Goal: Register for event/course

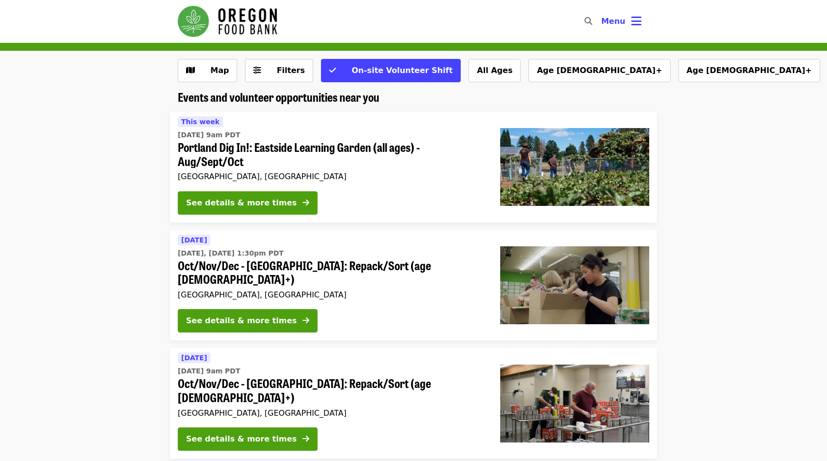
click at [189, 142] on span "Portland Dig In!: Eastside Learning Garden (all ages) - Aug/Sept/Oct" at bounding box center [331, 154] width 307 height 28
click at [364, 74] on span "On-site Volunteer Shift" at bounding box center [402, 70] width 101 height 9
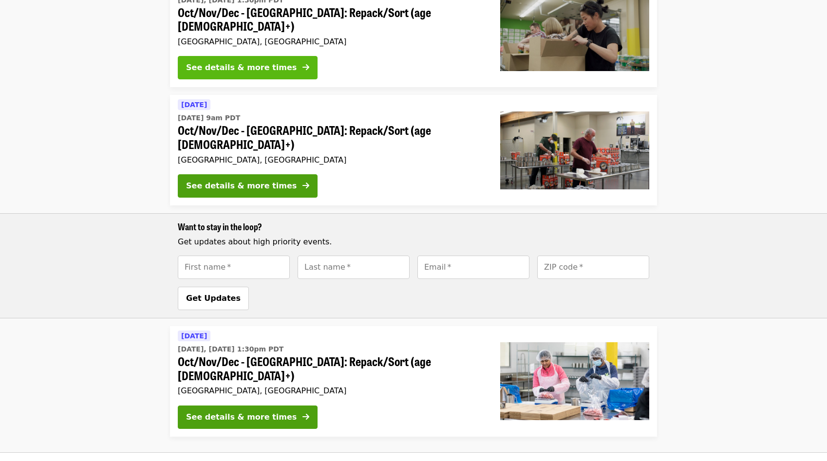
scroll to position [327, 0]
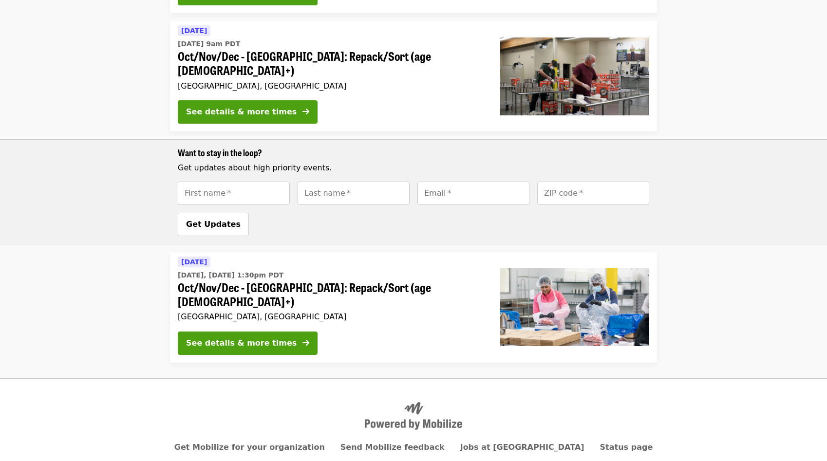
click at [226, 281] on span "Oct/Nov/Dec - Beaverton: Repack/Sort (age 10+)" at bounding box center [331, 295] width 307 height 28
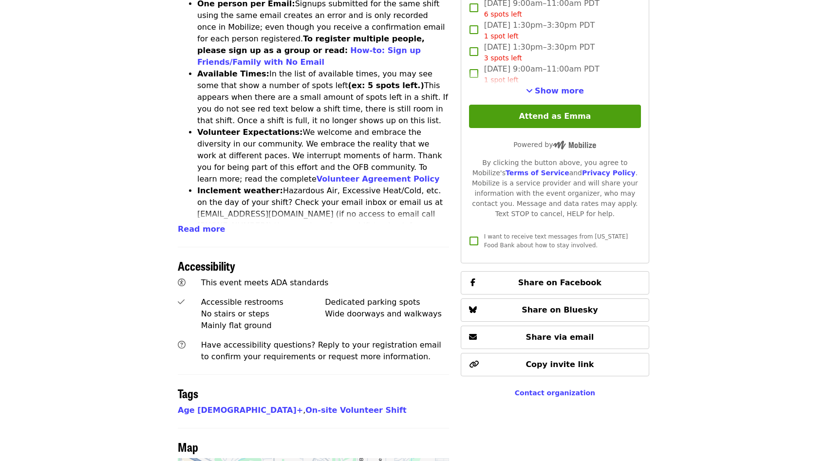
scroll to position [292, 0]
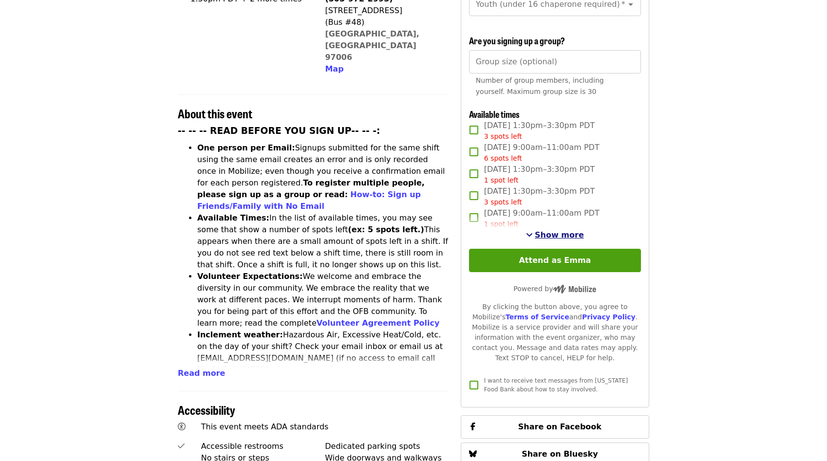
click at [552, 230] on span "Show more" at bounding box center [559, 234] width 49 height 9
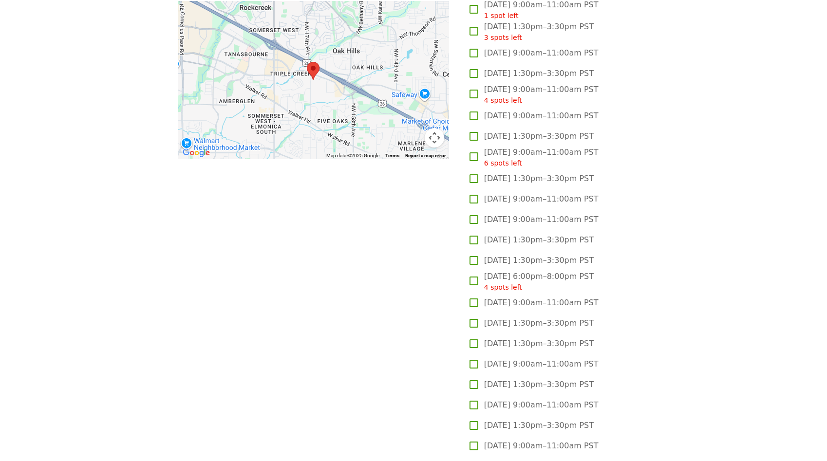
scroll to position [885, 0]
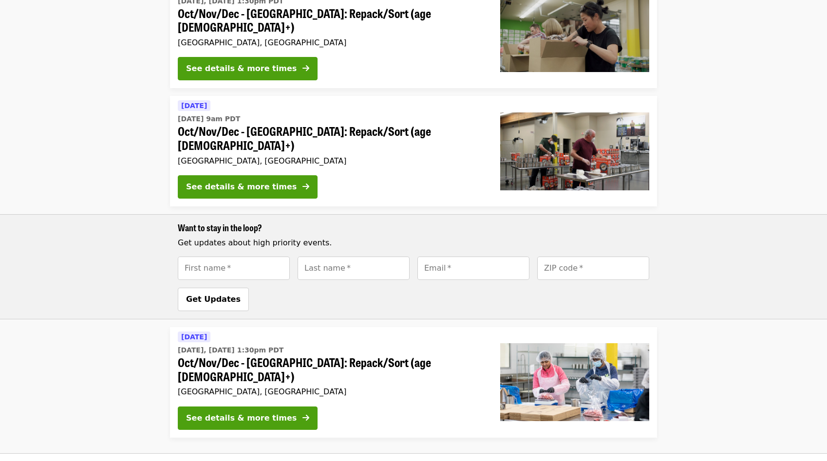
scroll to position [251, 0]
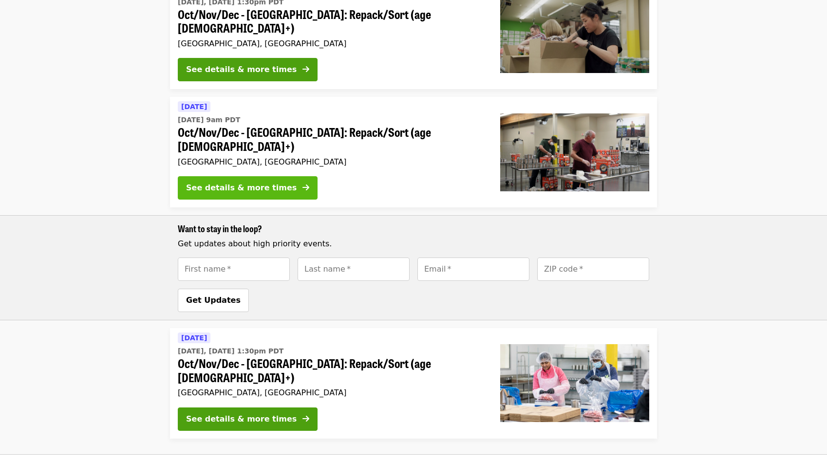
click at [281, 176] on button "See details & more times" at bounding box center [248, 187] width 140 height 23
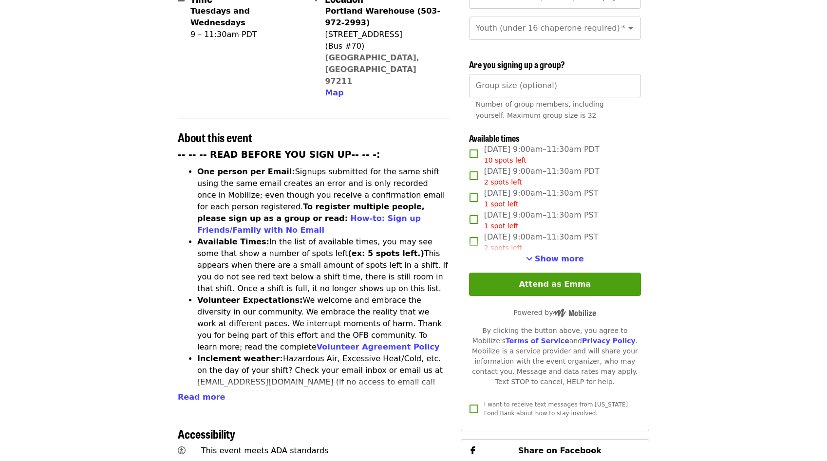
scroll to position [273, 0]
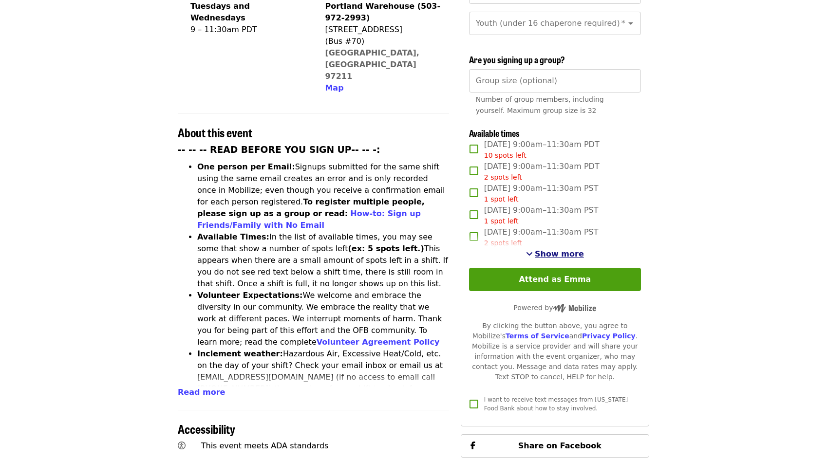
click at [555, 249] on span "Show more" at bounding box center [559, 253] width 49 height 9
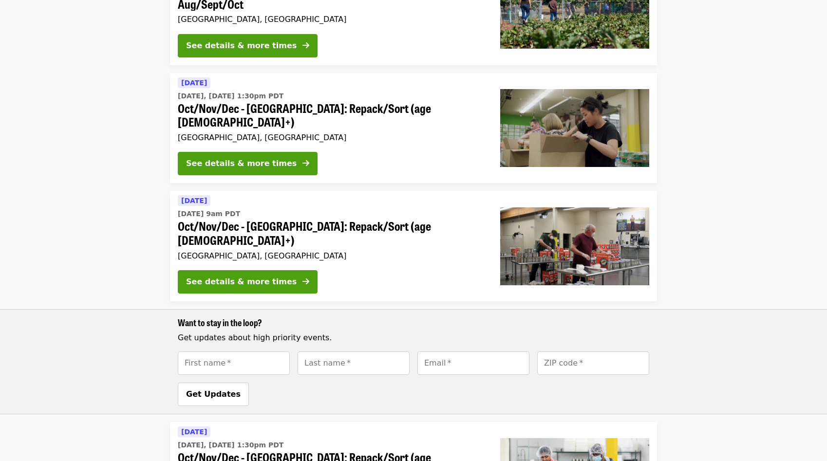
scroll to position [89, 0]
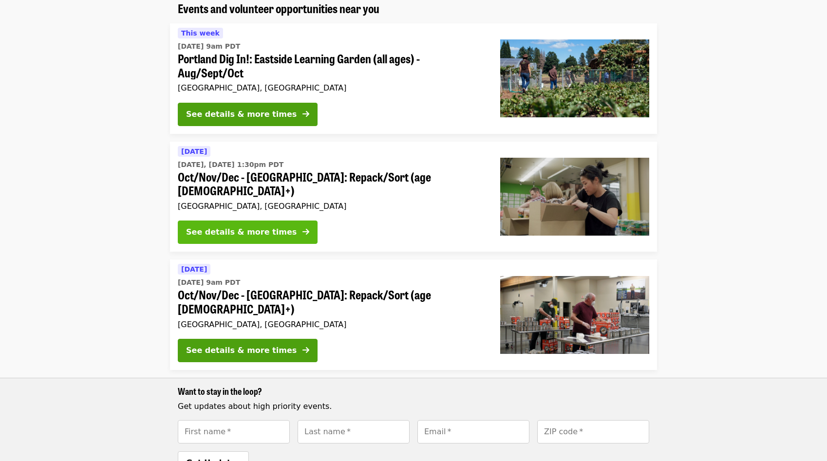
click at [260, 227] on button "See details & more times" at bounding box center [248, 232] width 140 height 23
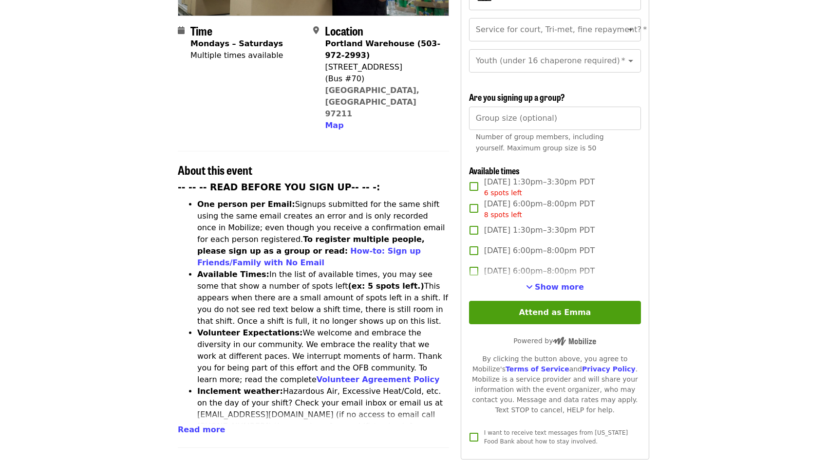
scroll to position [404, 0]
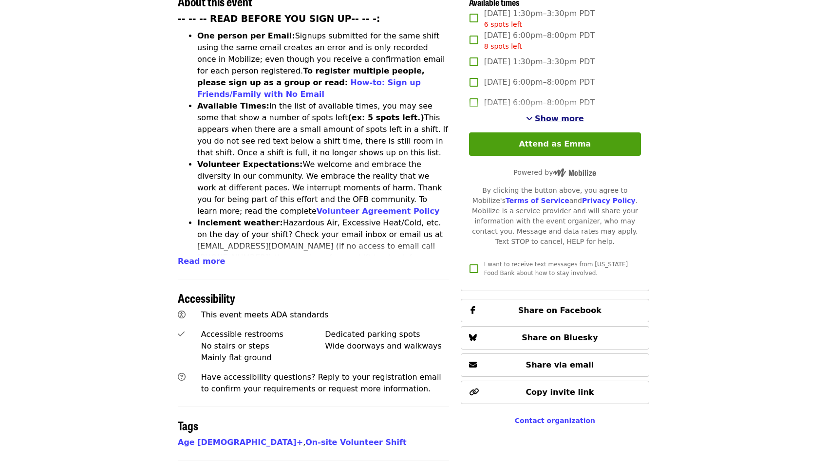
click at [547, 114] on span "Show more" at bounding box center [559, 118] width 49 height 9
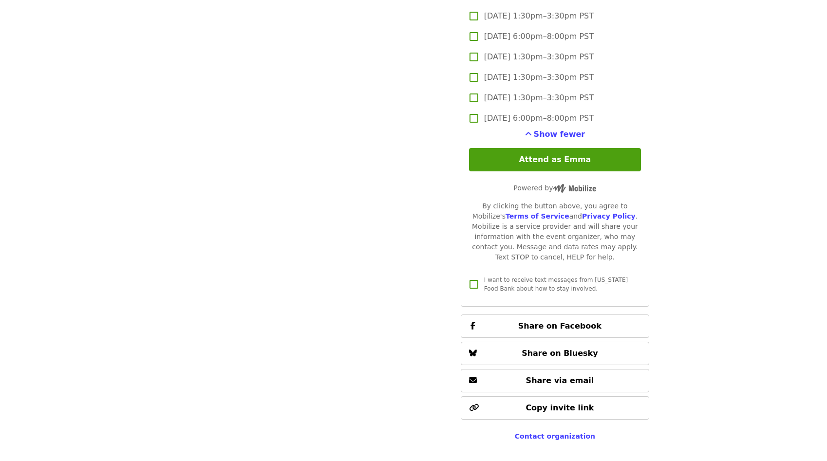
scroll to position [2070, 0]
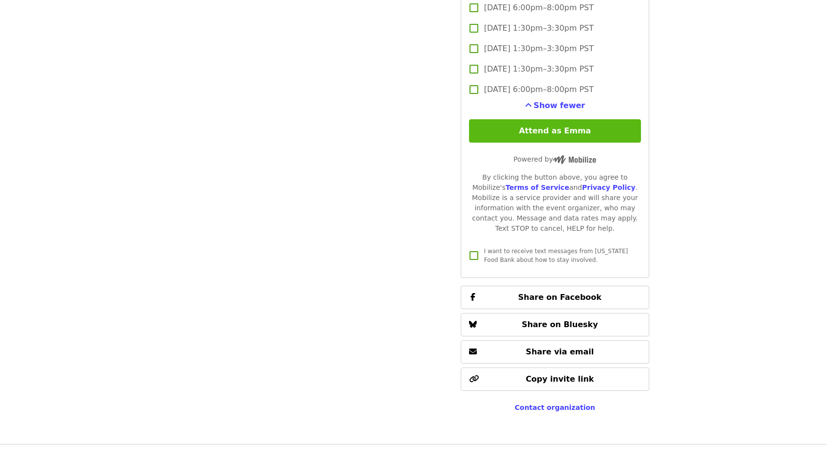
click at [533, 119] on button "Attend as Emma" at bounding box center [555, 130] width 172 height 23
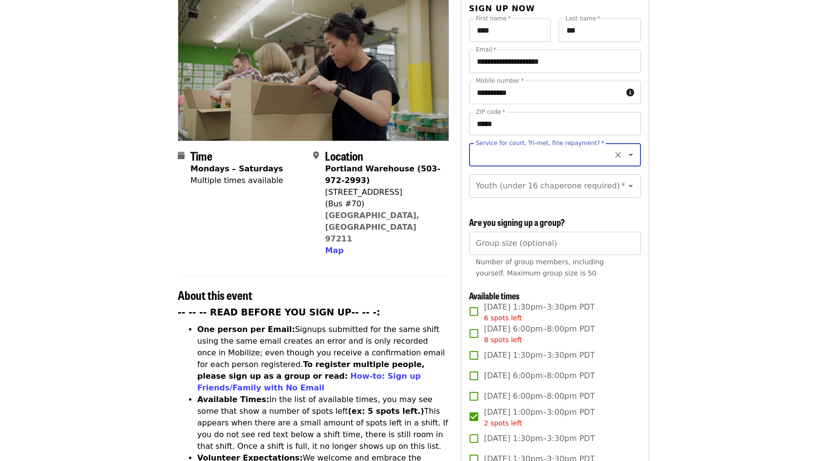
scroll to position [106, 0]
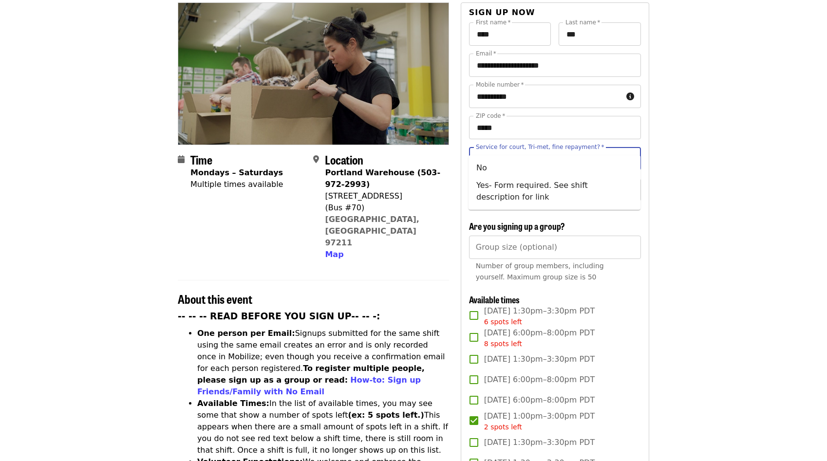
click at [521, 150] on input "Service for court, Tri-met, fine repayment?   *" at bounding box center [543, 159] width 133 height 19
click at [490, 167] on li "No" at bounding box center [555, 168] width 172 height 18
type input "**"
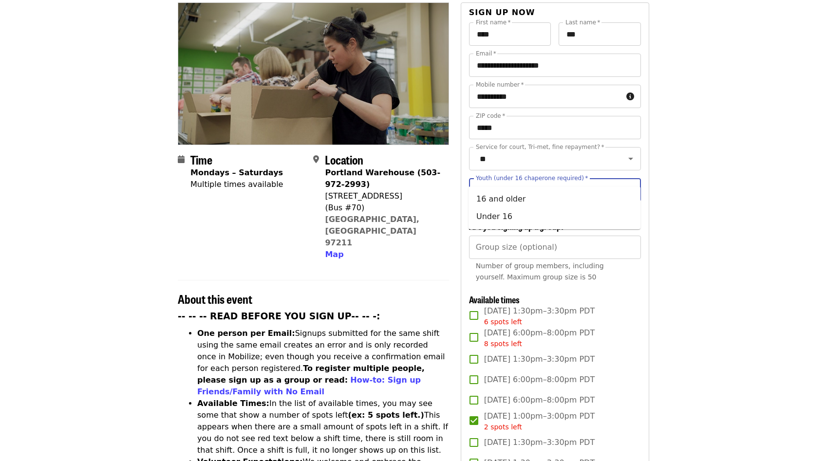
click at [531, 181] on input "Youth (under 16 chaperone required)   *" at bounding box center [543, 190] width 133 height 19
click at [516, 214] on li "Under 16" at bounding box center [555, 217] width 172 height 18
type input "********"
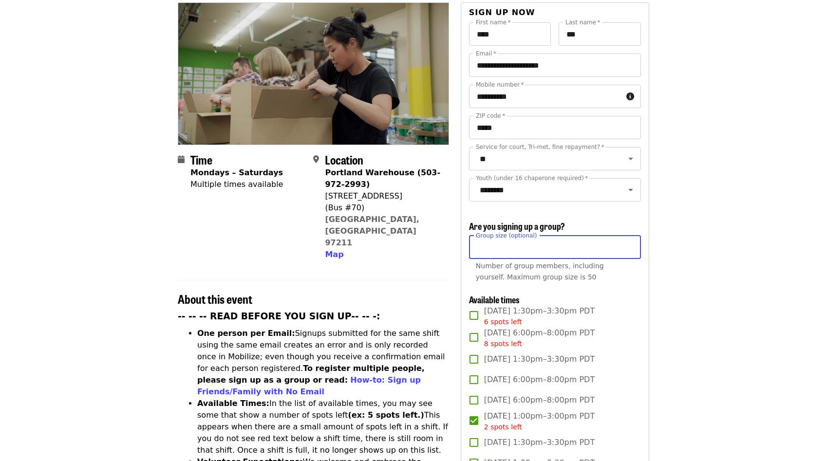
click at [494, 236] on input "Group size (optional)" at bounding box center [555, 247] width 172 height 23
type input "*"
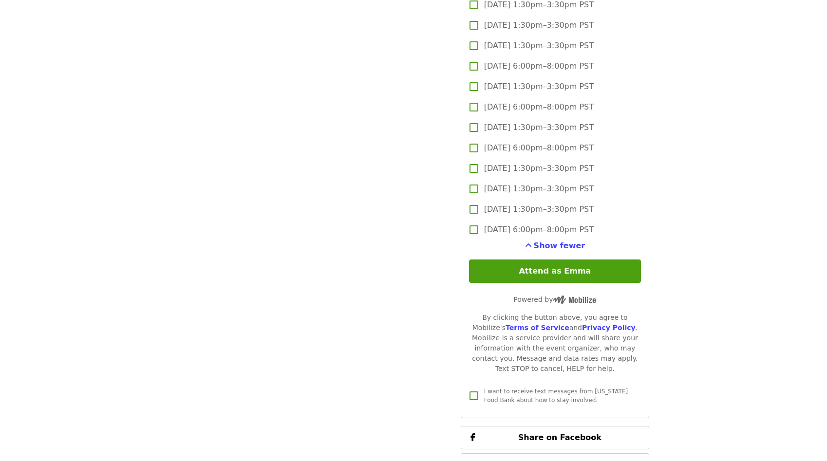
scroll to position [1988, 0]
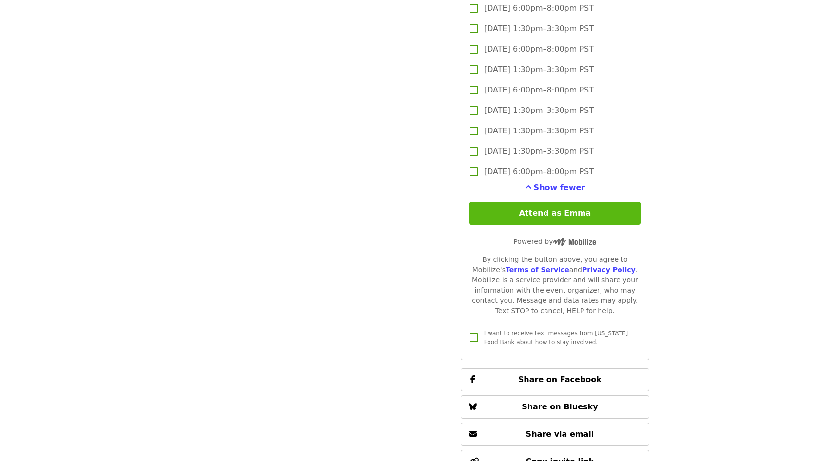
click at [586, 202] on button "Attend as Emma" at bounding box center [555, 213] width 172 height 23
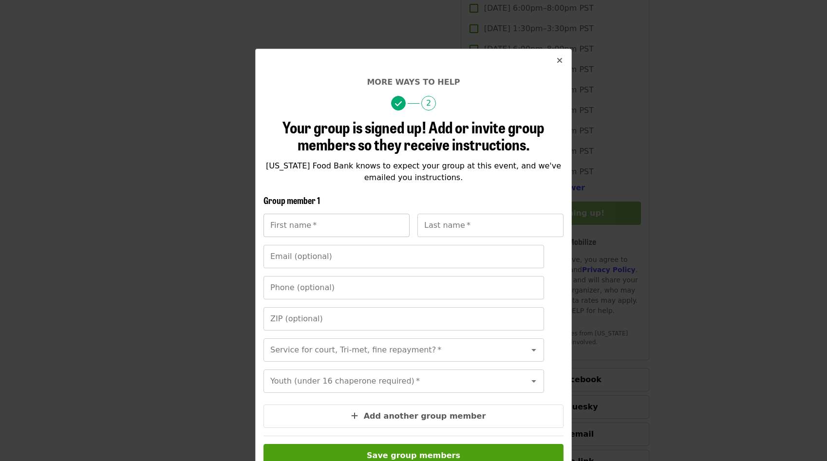
click at [356, 221] on input "First name   *" at bounding box center [337, 225] width 146 height 23
type input "*******"
type input "***"
type input "*****"
type input "*"
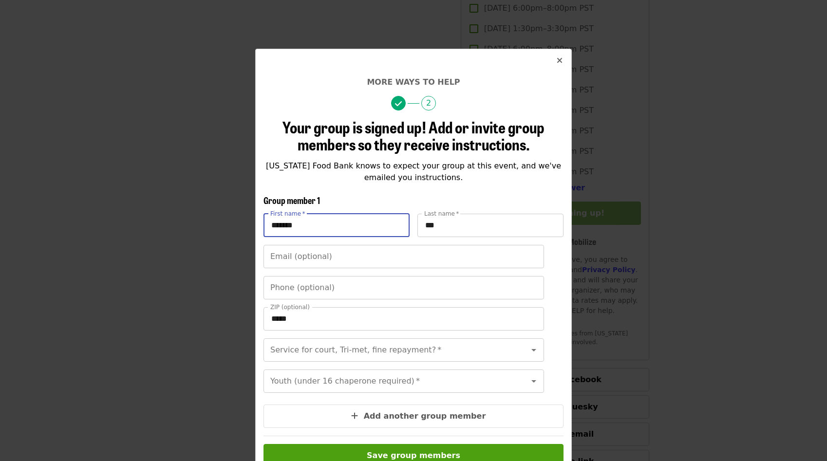
type input "*******"
type input "***"
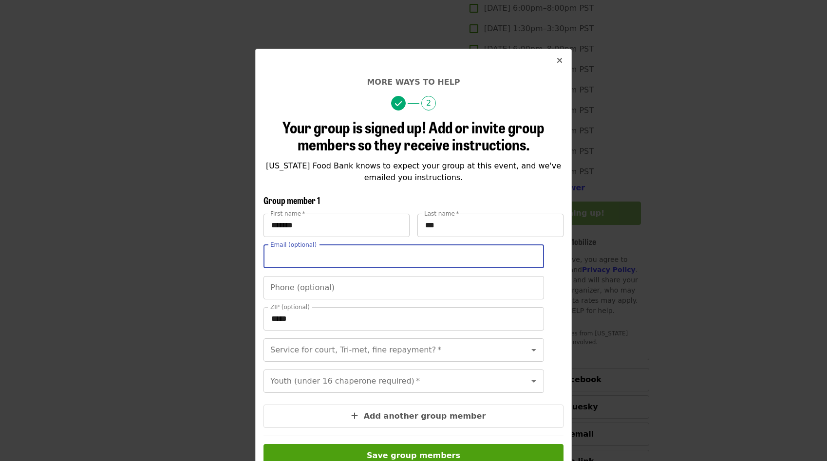
click at [371, 261] on input "Email (optional)" at bounding box center [404, 256] width 281 height 23
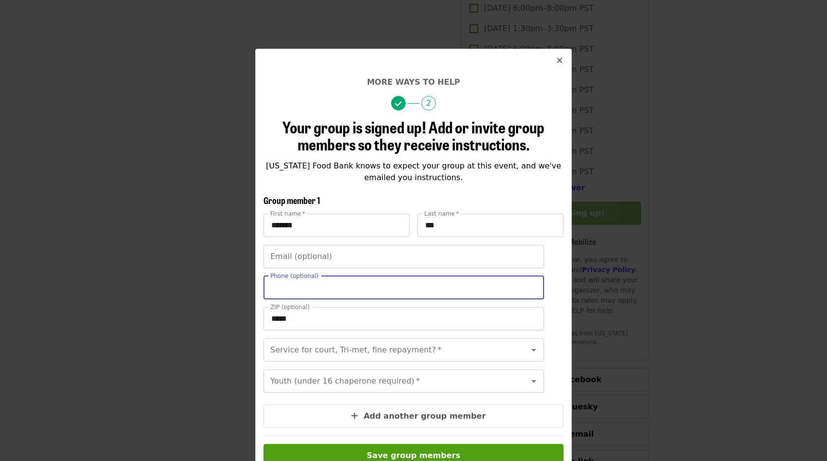
click at [296, 289] on input "Phone (optional)" at bounding box center [404, 287] width 281 height 23
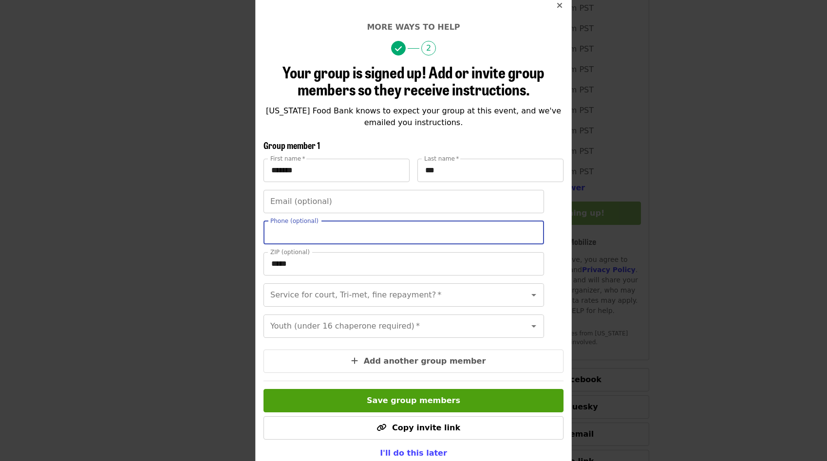
scroll to position [62, 0]
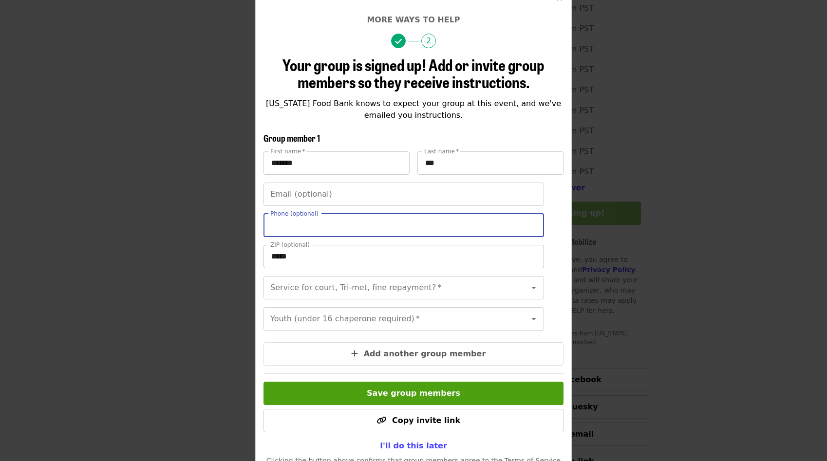
click at [297, 267] on input "*****" at bounding box center [404, 256] width 281 height 23
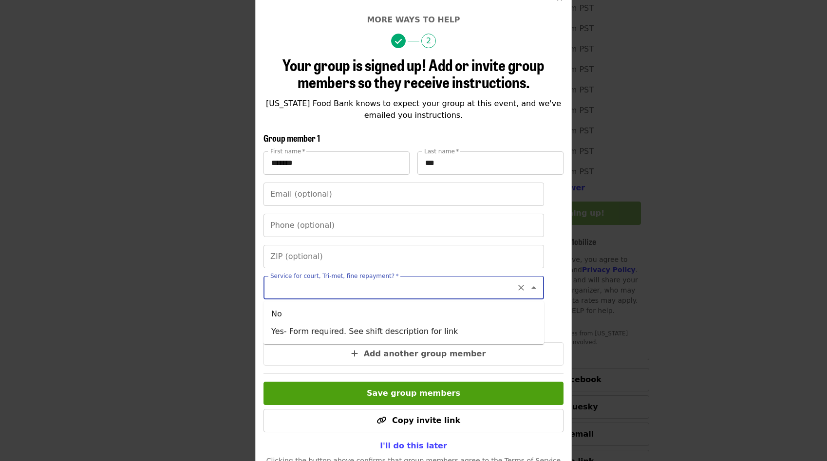
click at [317, 292] on input "Service for court, Tri-met, fine repayment?   *" at bounding box center [391, 288] width 241 height 19
click at [322, 315] on li "No" at bounding box center [404, 314] width 281 height 18
type input "**"
click at [323, 310] on input "Youth (under 16 chaperone required)   *" at bounding box center [391, 319] width 241 height 19
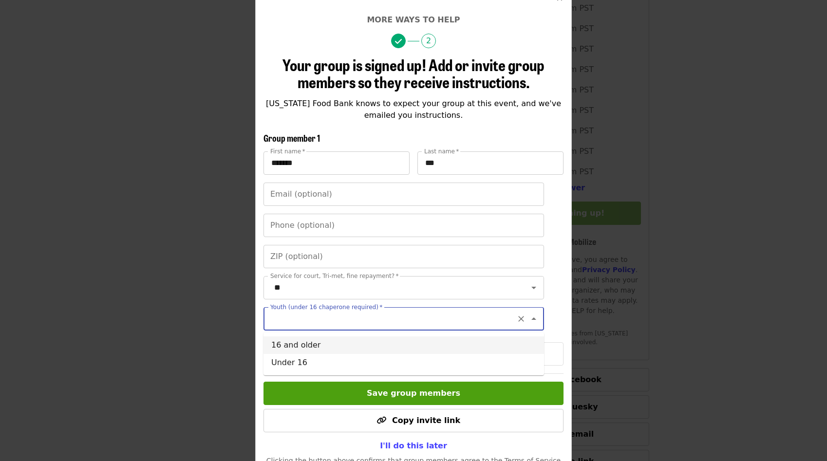
click at [322, 347] on li "16 and older" at bounding box center [404, 346] width 281 height 18
type input "**********"
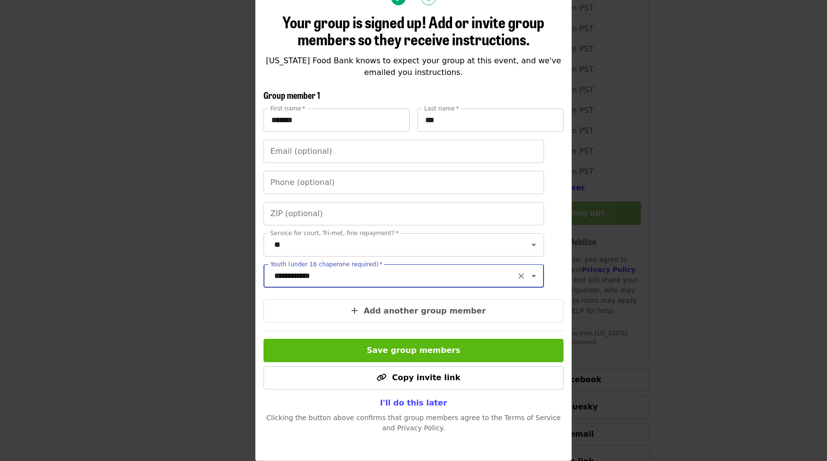
click at [466, 357] on button "Save group members" at bounding box center [414, 350] width 300 height 23
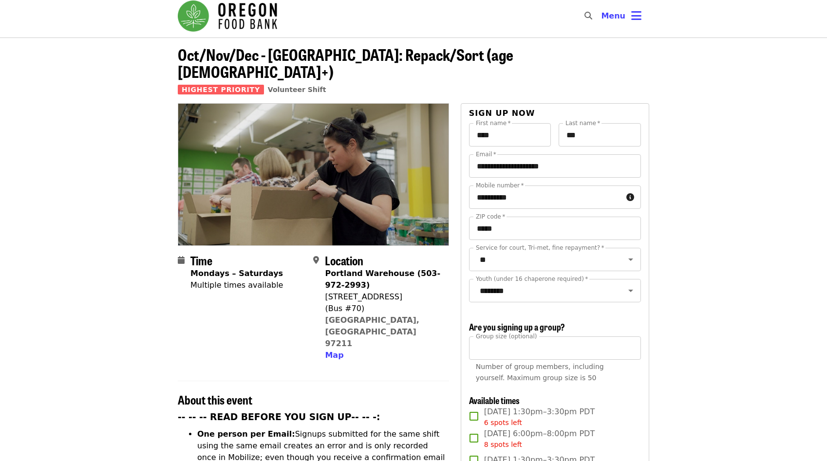
scroll to position [0, 0]
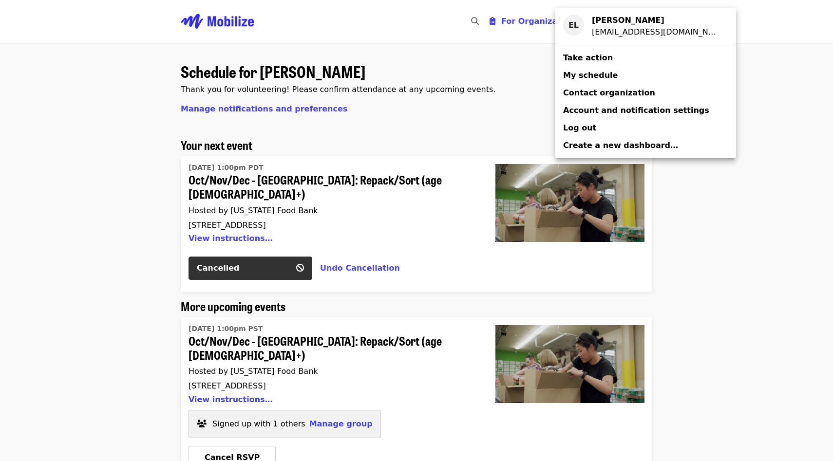
click at [415, 122] on div "Account menu" at bounding box center [416, 230] width 833 height 461
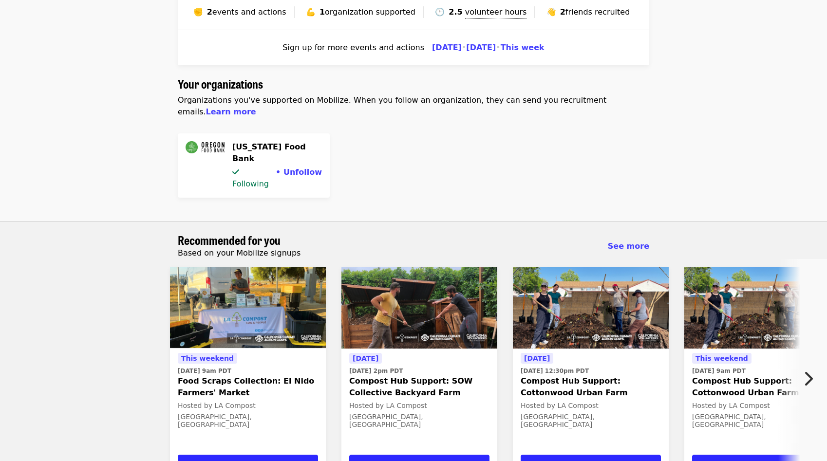
scroll to position [577, 0]
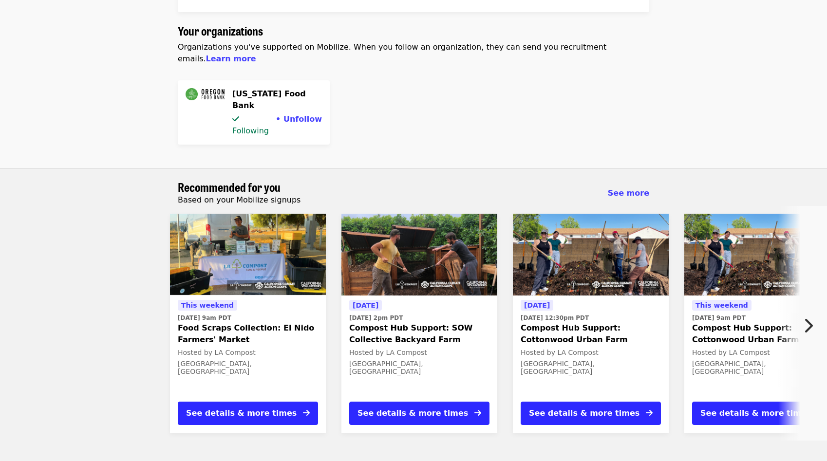
click at [802, 312] on button "Next item" at bounding box center [811, 325] width 32 height 27
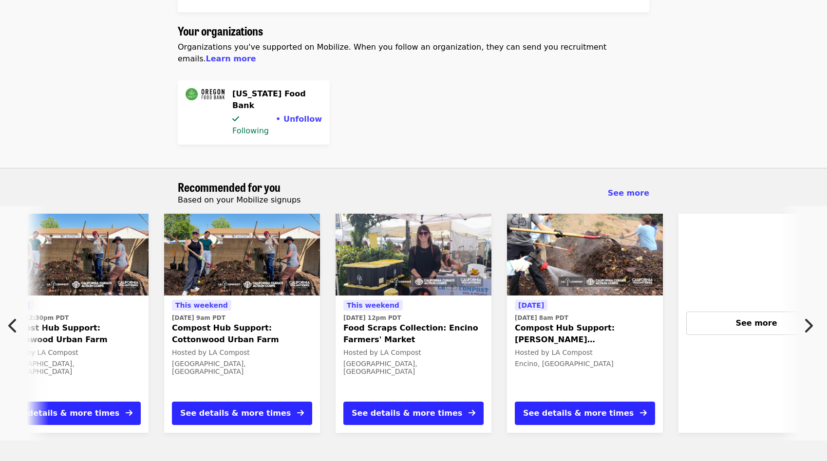
scroll to position [0, 524]
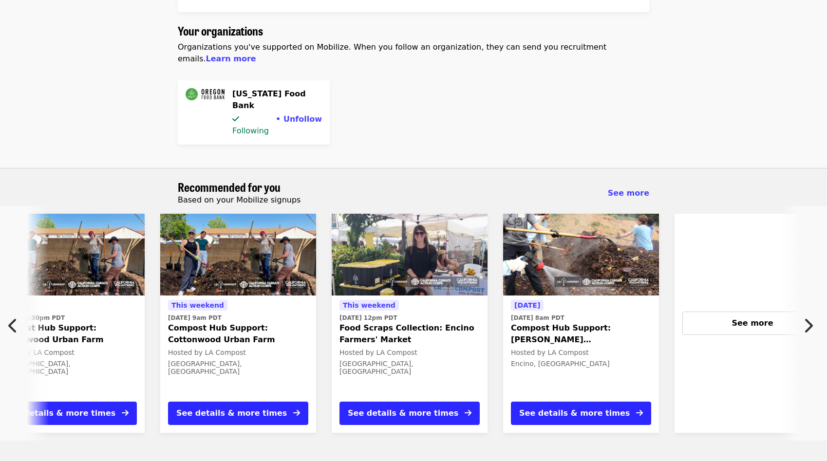
click at [3, 312] on button "Previous item" at bounding box center [16, 325] width 32 height 27
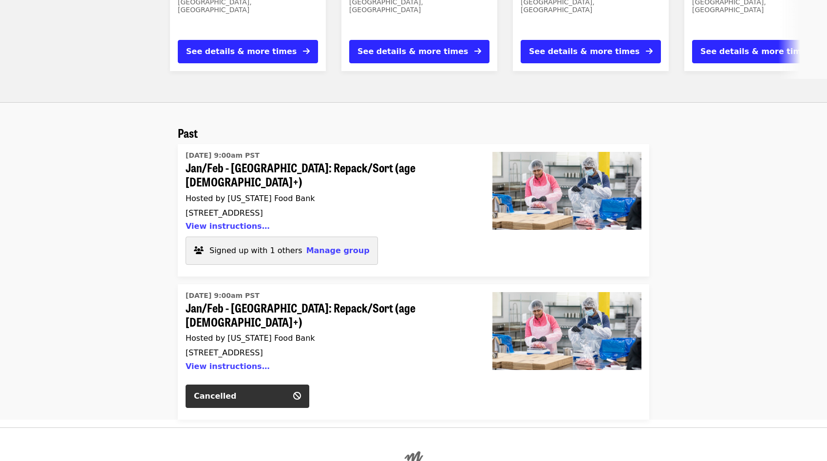
scroll to position [0, 0]
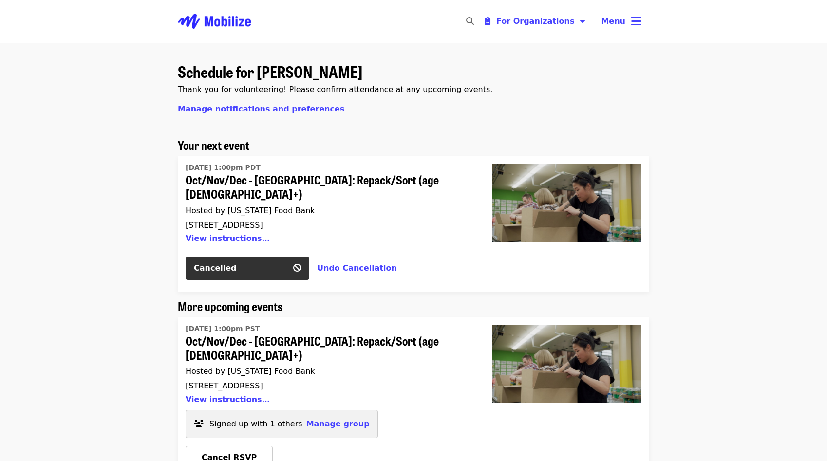
click at [195, 27] on img "Main navigation" at bounding box center [214, 21] width 73 height 31
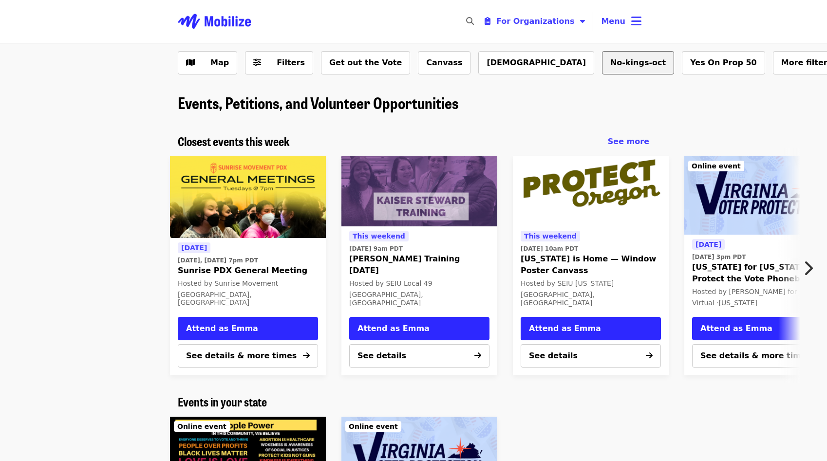
click at [602, 72] on button "No-kings-oct" at bounding box center [638, 62] width 72 height 23
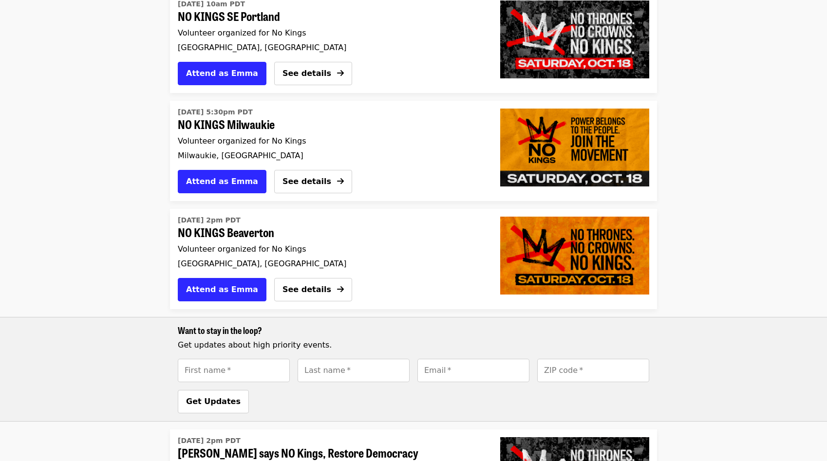
scroll to position [491, 0]
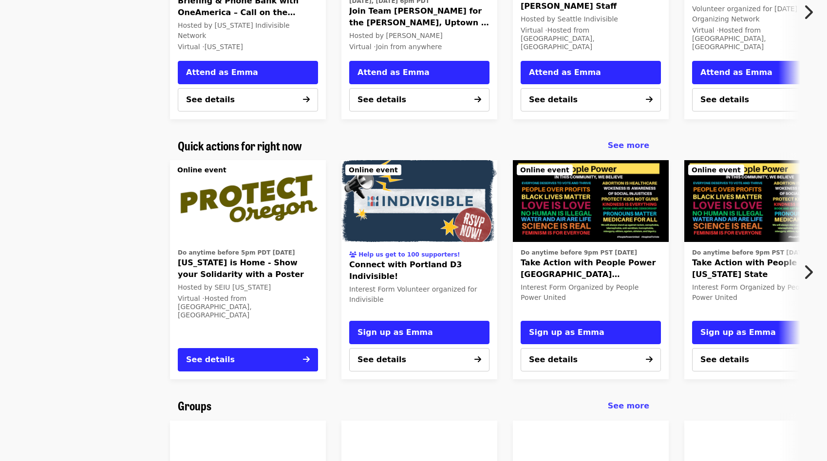
scroll to position [965, 0]
